Goal: Transaction & Acquisition: Register for event/course

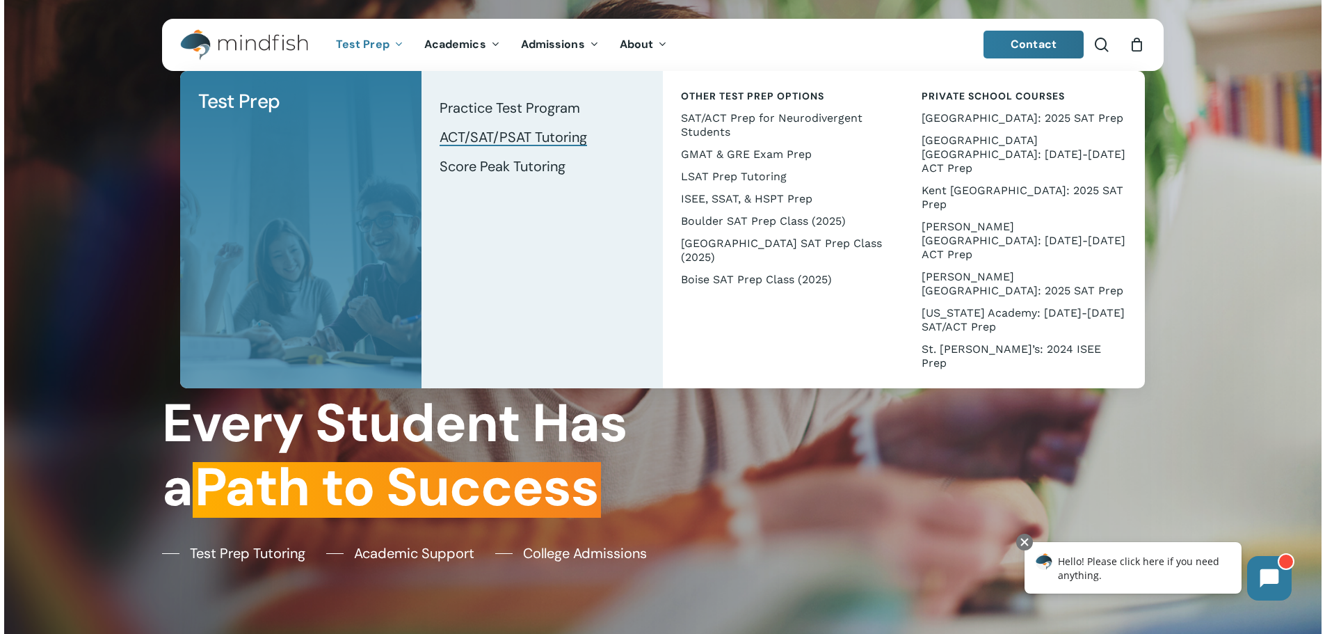
click at [502, 136] on span "ACT/SAT/PSAT Tutoring" at bounding box center [513, 137] width 147 height 18
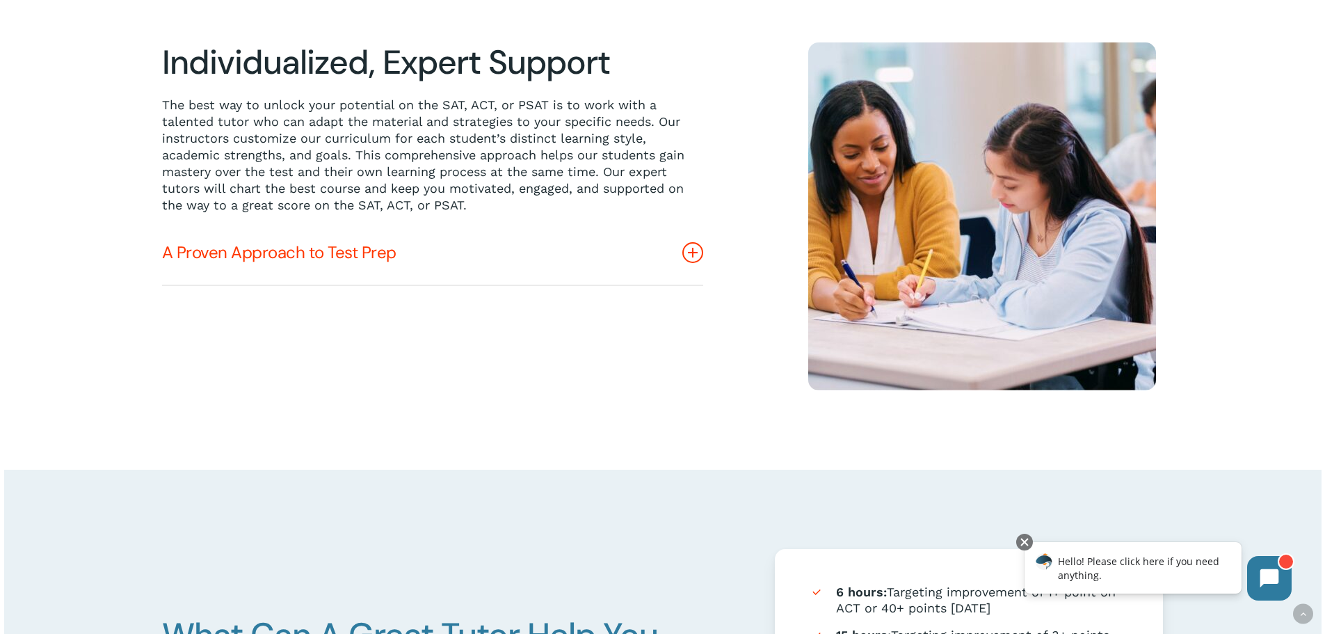
scroll to position [765, 0]
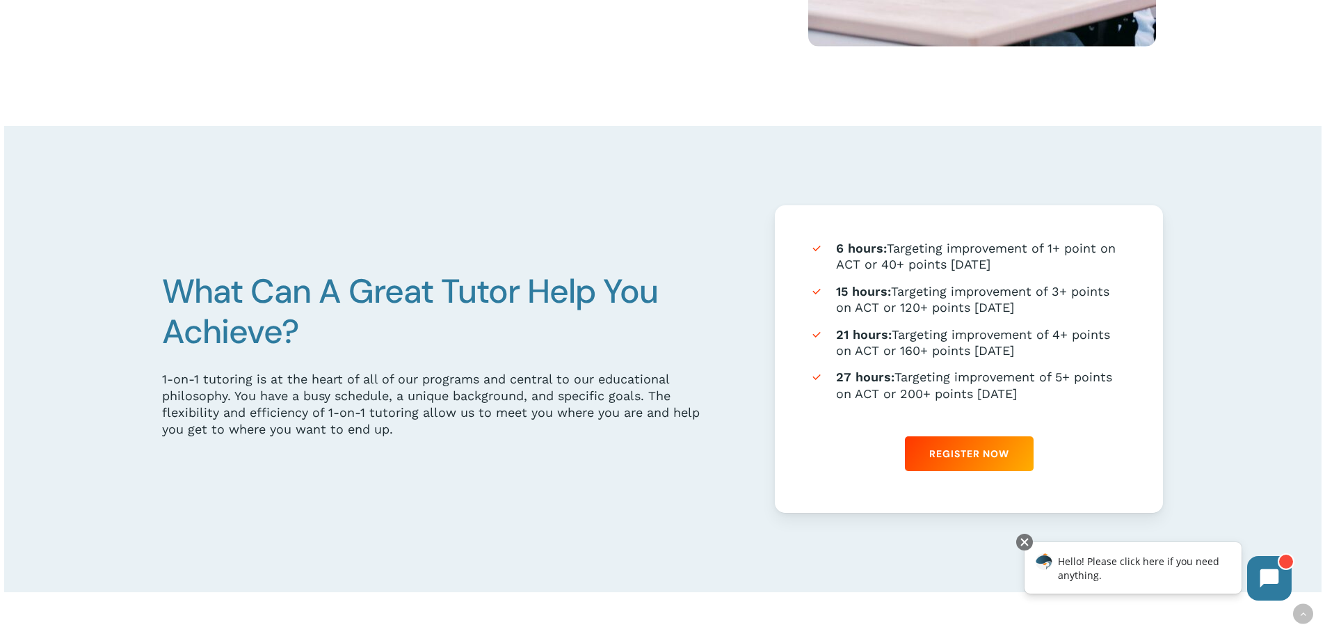
click at [926, 333] on li "21 hours: Targeting improvement of 4+ points on ACT or 160+ points [DATE]" at bounding box center [969, 342] width 319 height 33
click at [984, 449] on link "Register Now" at bounding box center [969, 453] width 129 height 35
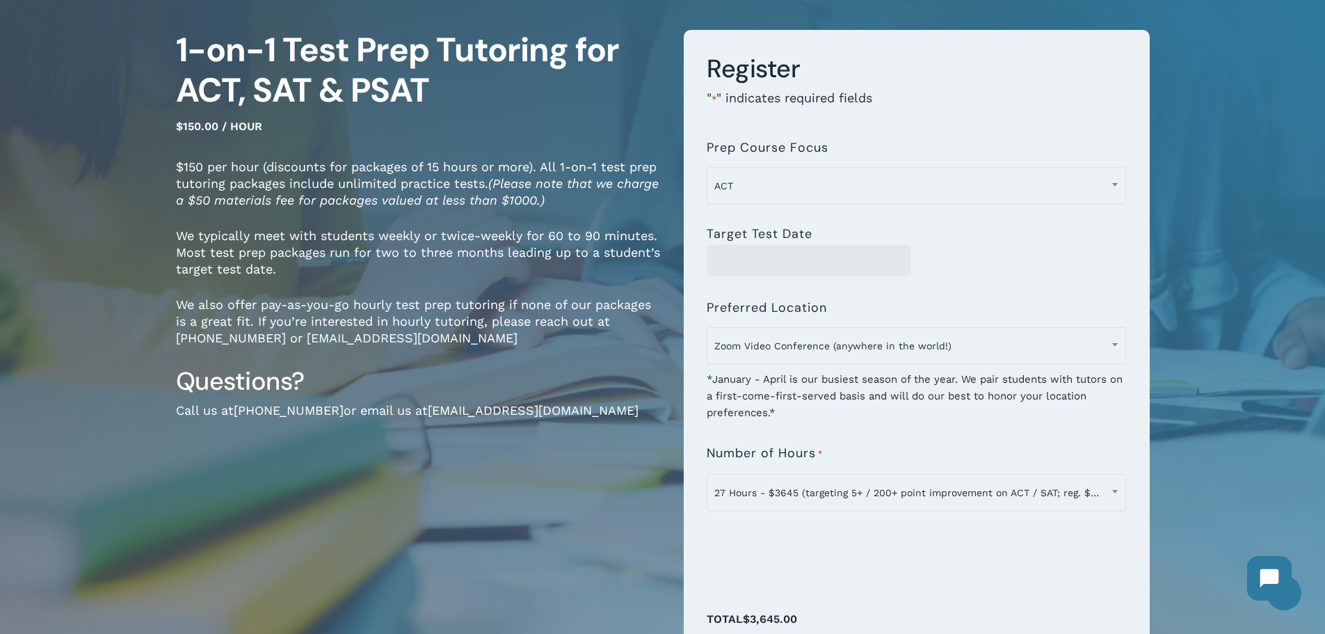
scroll to position [139, 0]
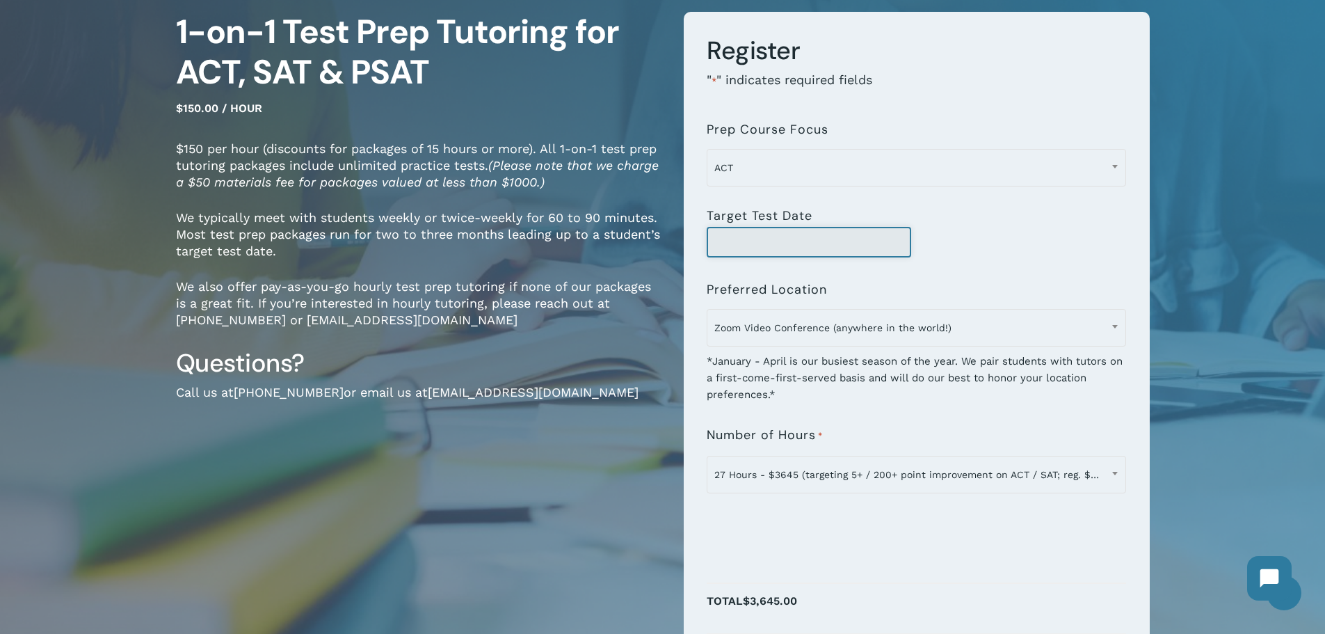
click at [789, 233] on input "Target Test Date" at bounding box center [809, 242] width 204 height 31
click at [880, 237] on input "Target Test Date" at bounding box center [809, 242] width 204 height 31
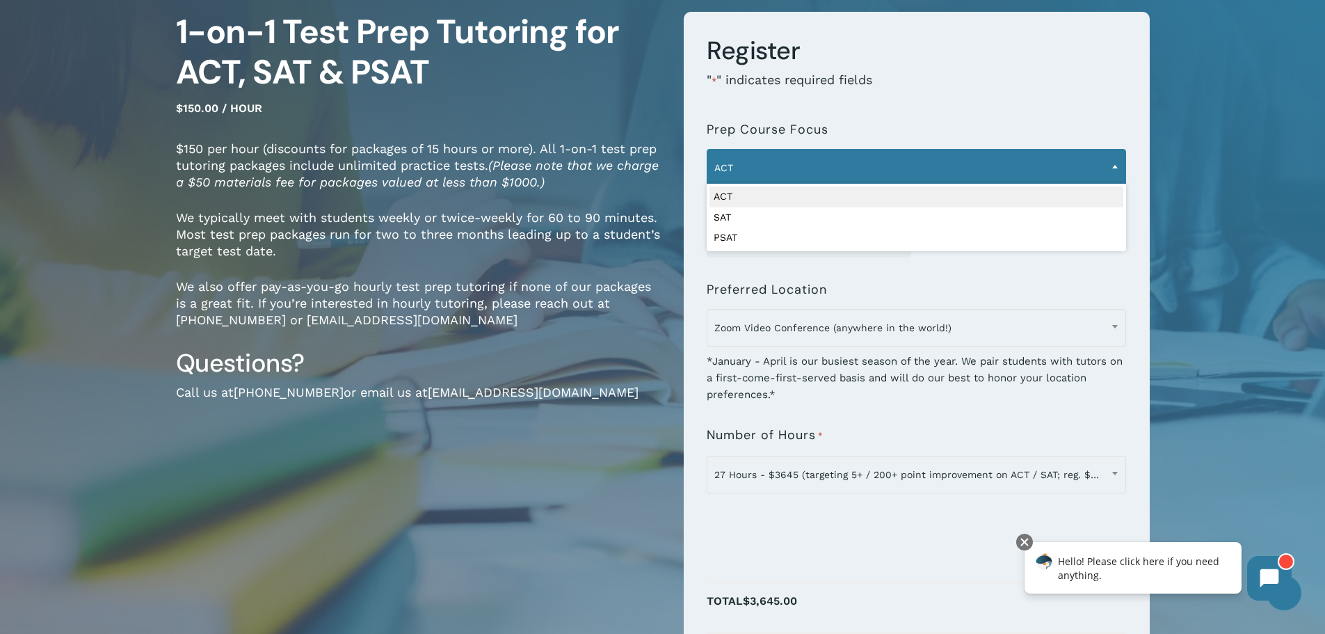
click at [750, 156] on span "ACT" at bounding box center [916, 167] width 418 height 29
select select "***"
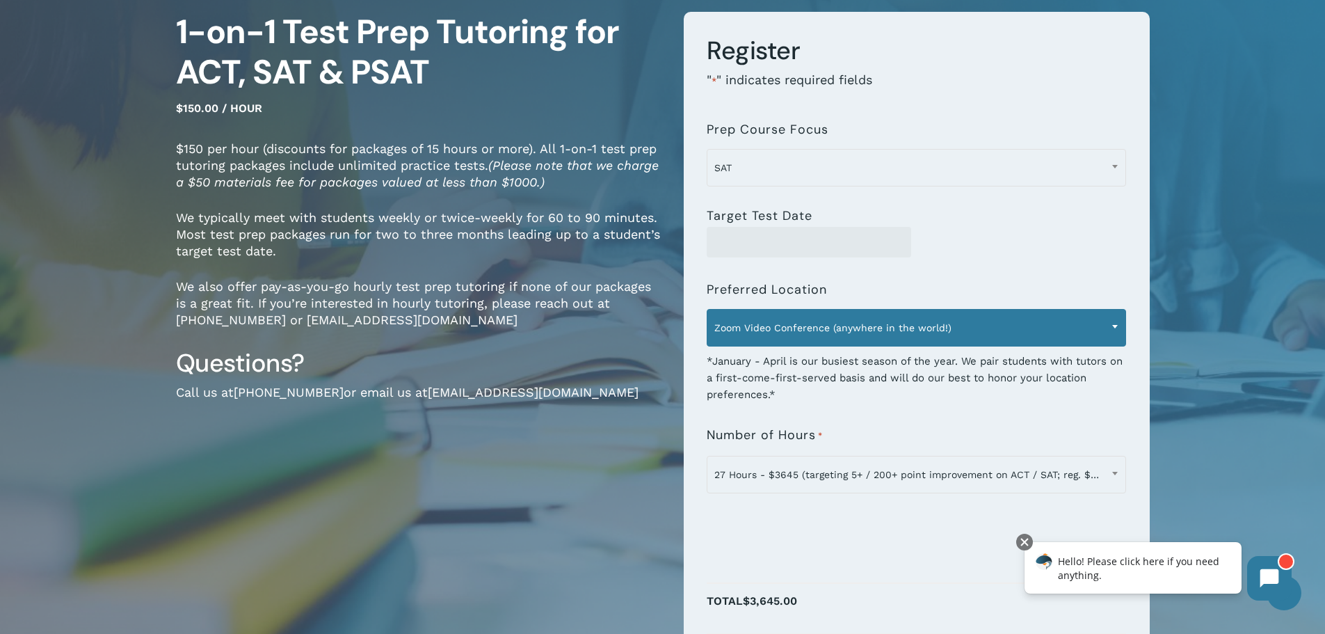
click at [790, 325] on span "Zoom Video Conference (anywhere in the world!)" at bounding box center [916, 327] width 418 height 29
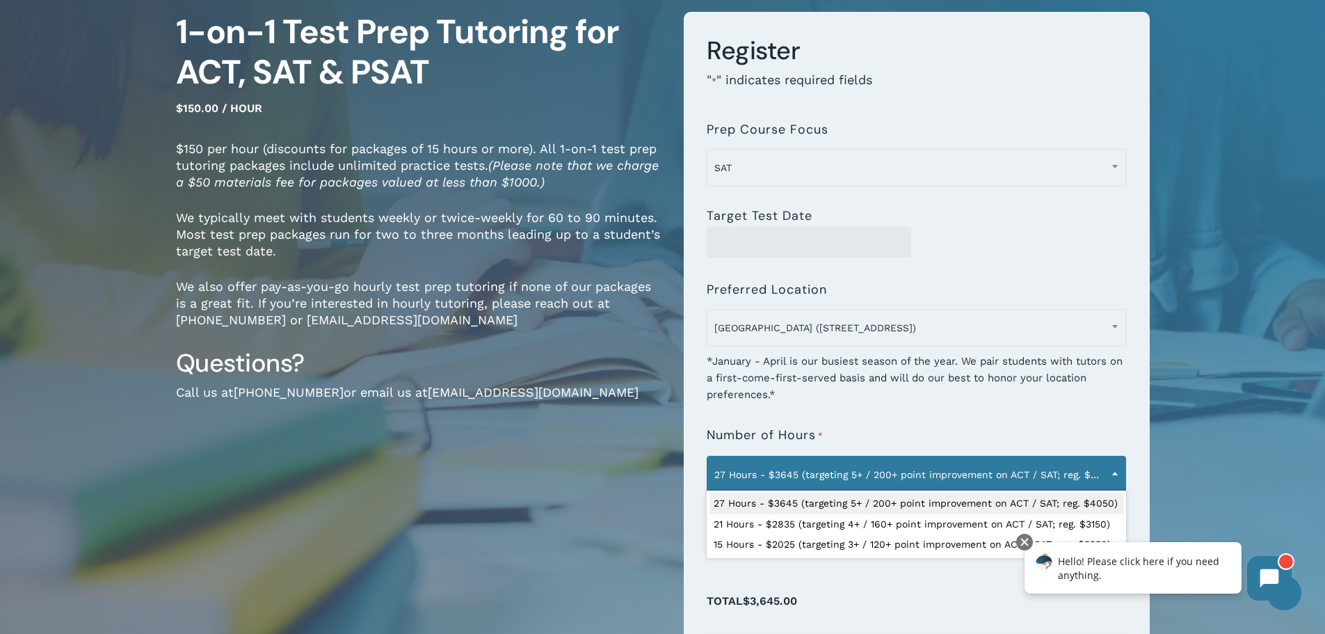
click at [1112, 475] on b at bounding box center [1115, 473] width 6 height 3
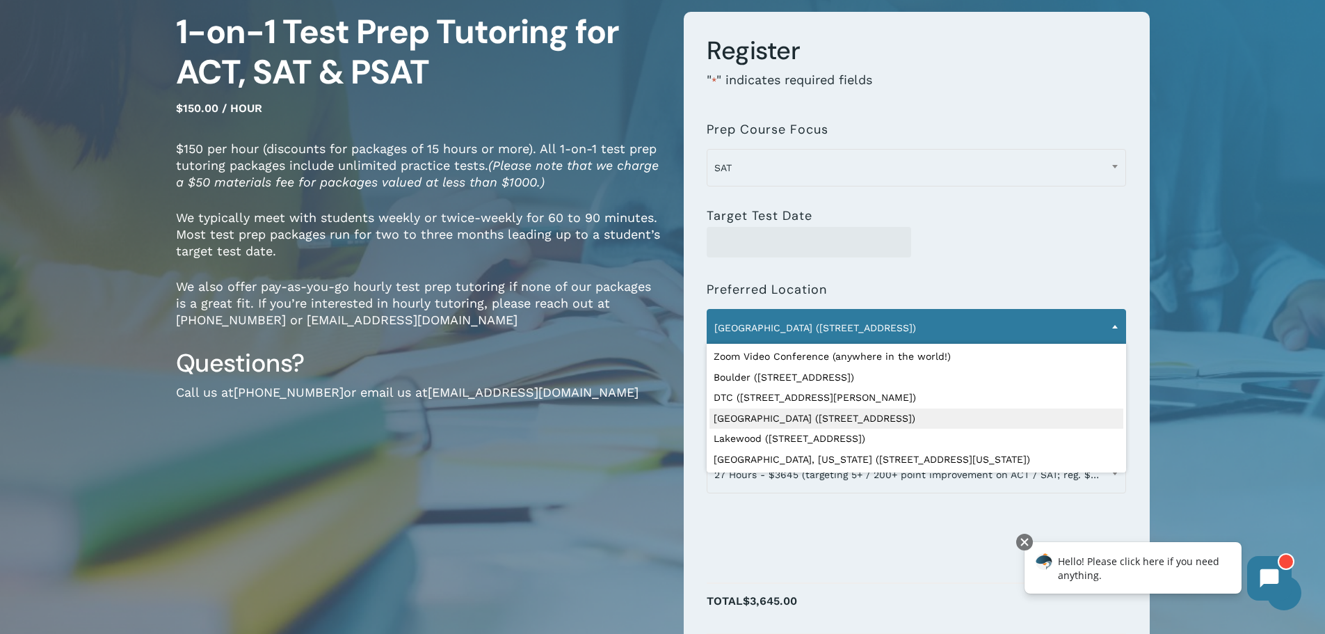
click at [853, 326] on span "Denver (1633 Fillmore St.)" at bounding box center [916, 327] width 418 height 29
select select "**********"
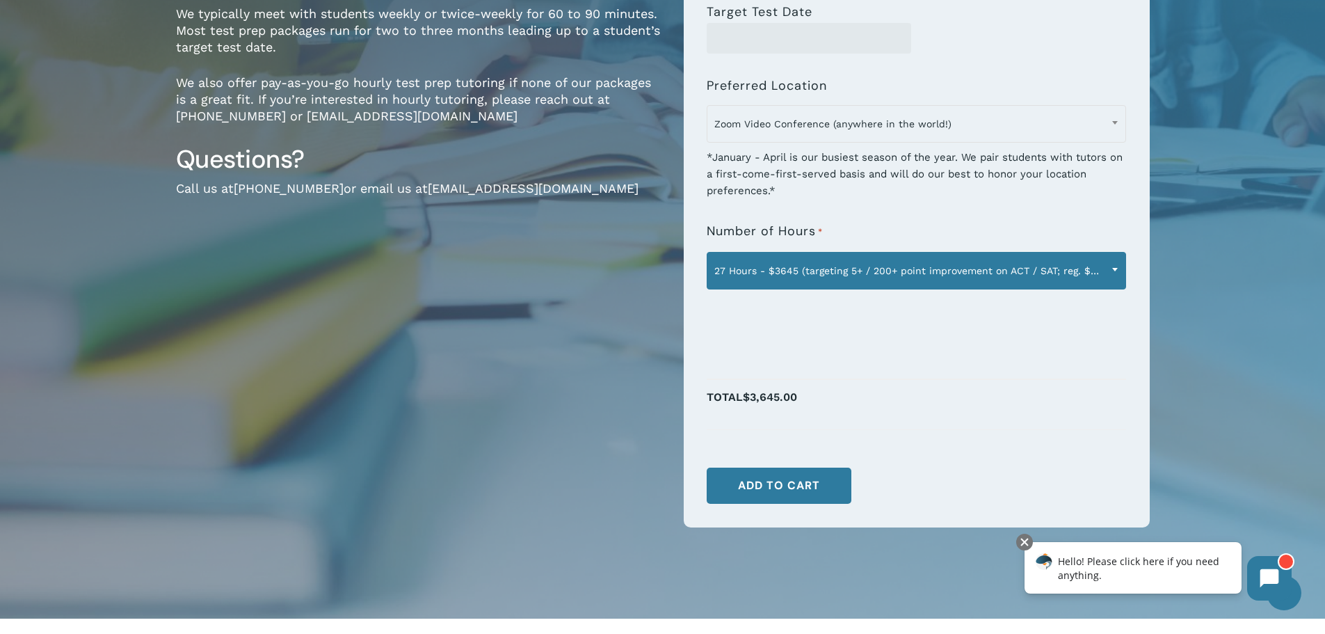
scroll to position [348, 0]
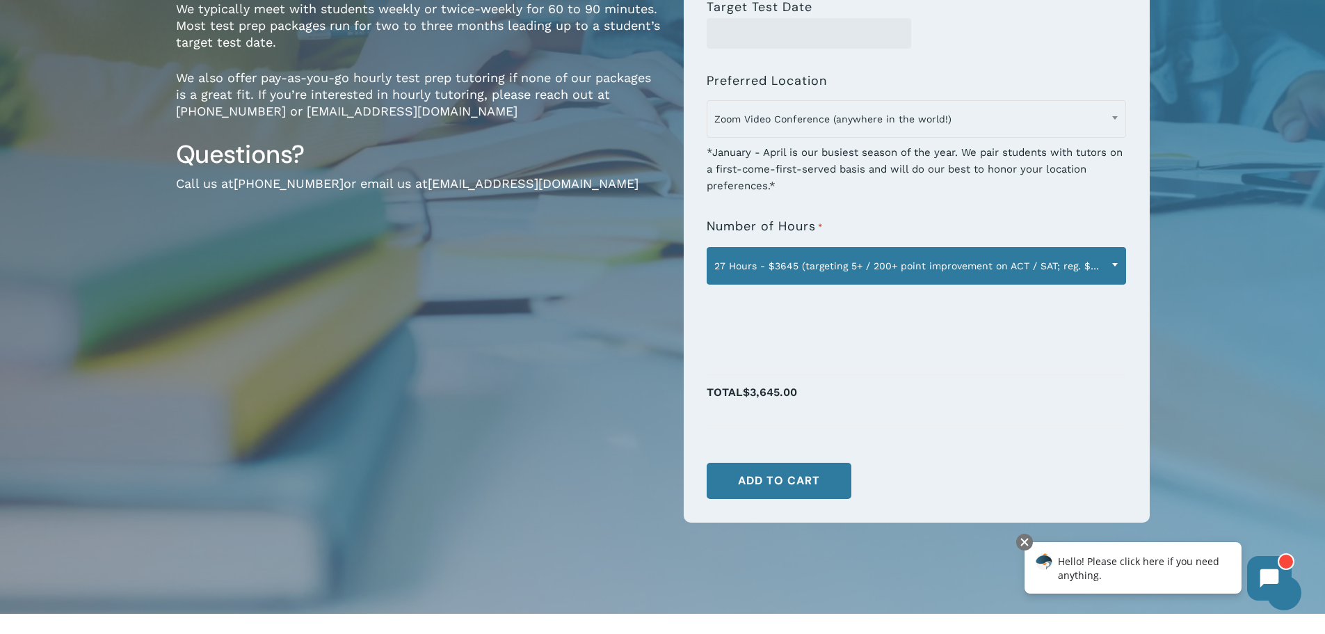
click at [793, 264] on span "27 Hours - $3645 (targeting 5+ / 200+ point improvement on ACT / SAT; reg. $405…" at bounding box center [916, 265] width 418 height 29
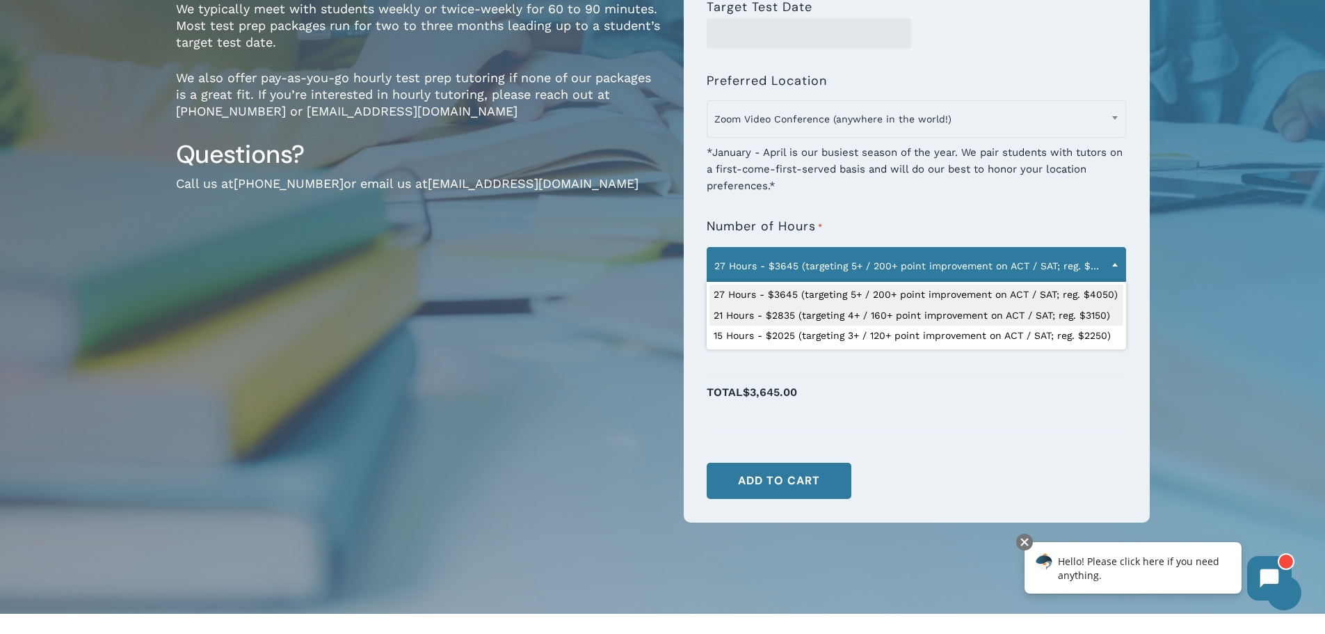
select select "**********"
